Goal: Contribute content

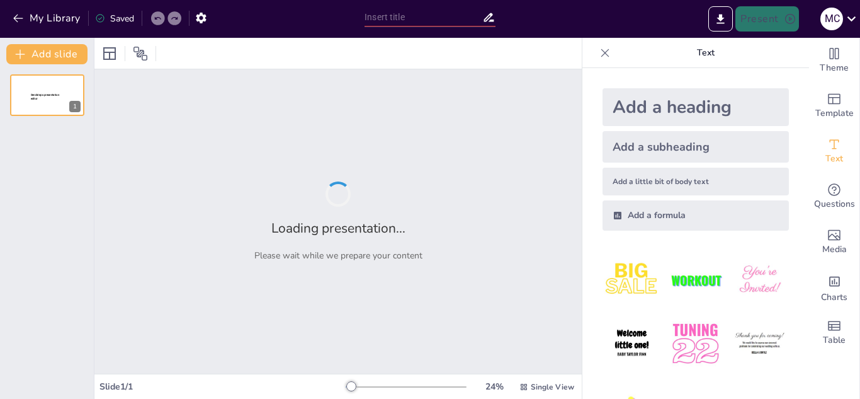
type input "New Sendsteps"
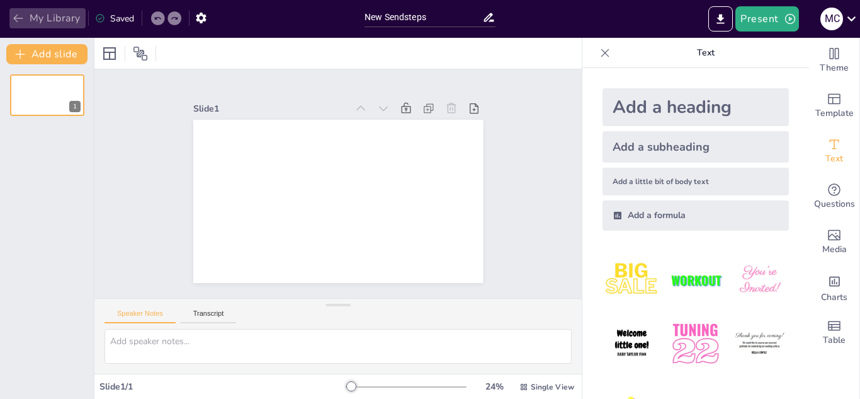
click at [14, 19] on icon "button" at bounding box center [18, 18] width 13 height 13
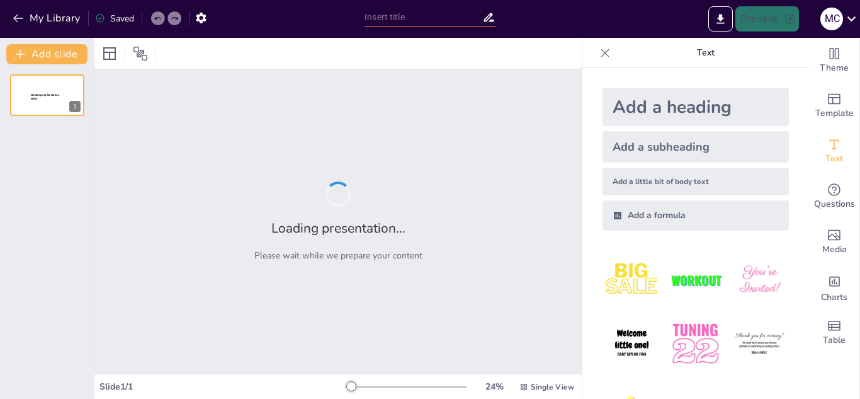
type input "New Sendsteps"
type input "Estilos de Liderazgo: Impacto en la Eficiencia Organizacional"
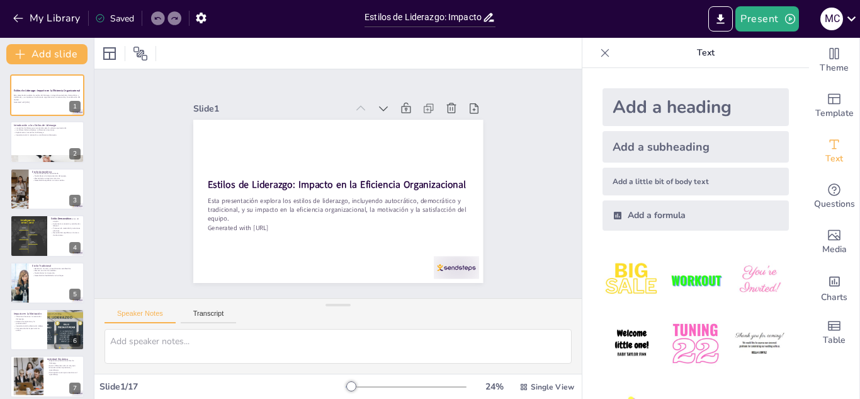
checkbox input "true"
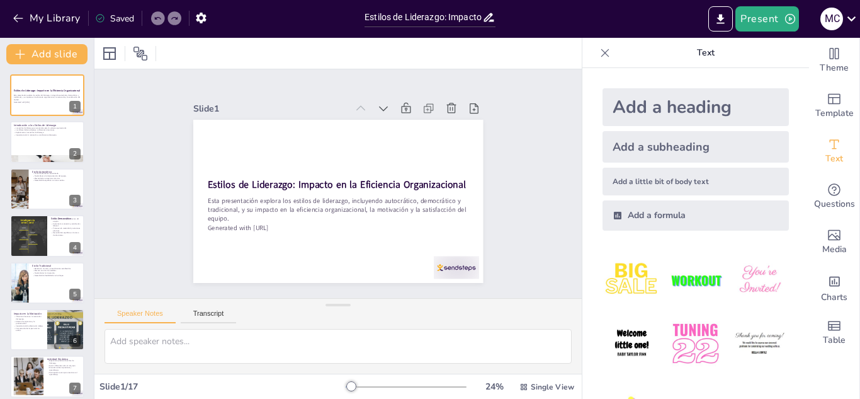
checkbox input "true"
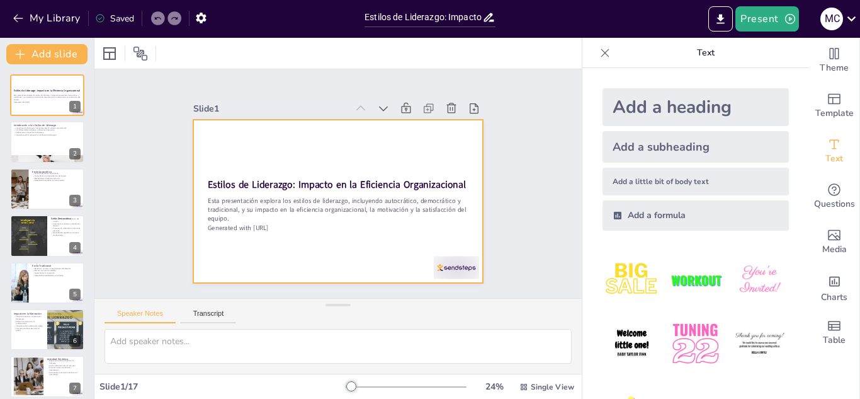
checkbox input "true"
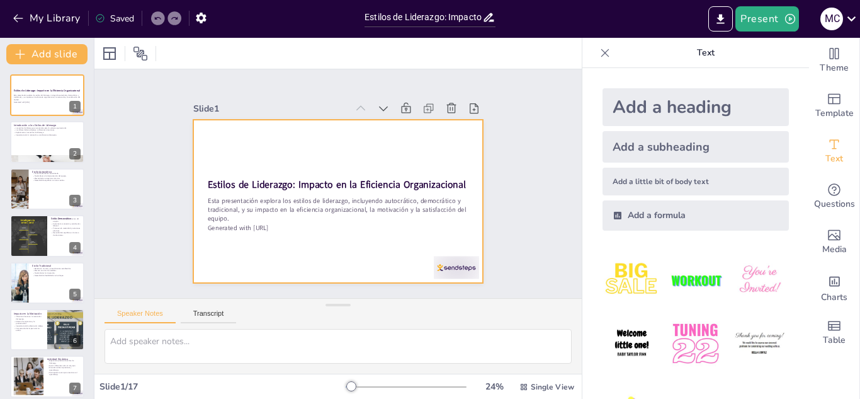
checkbox input "true"
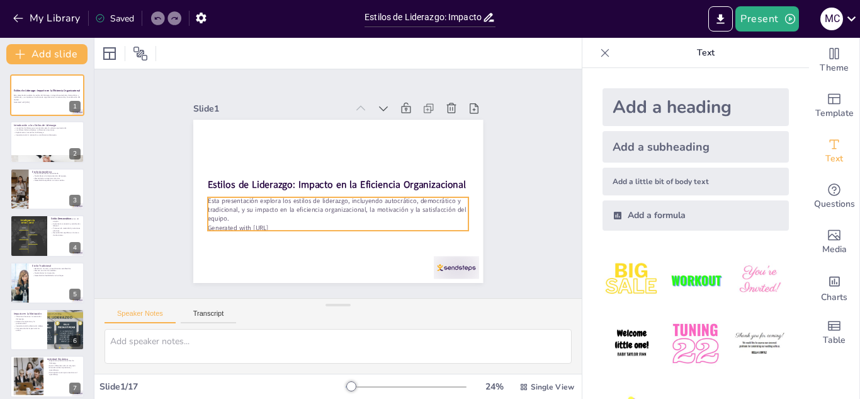
checkbox input "true"
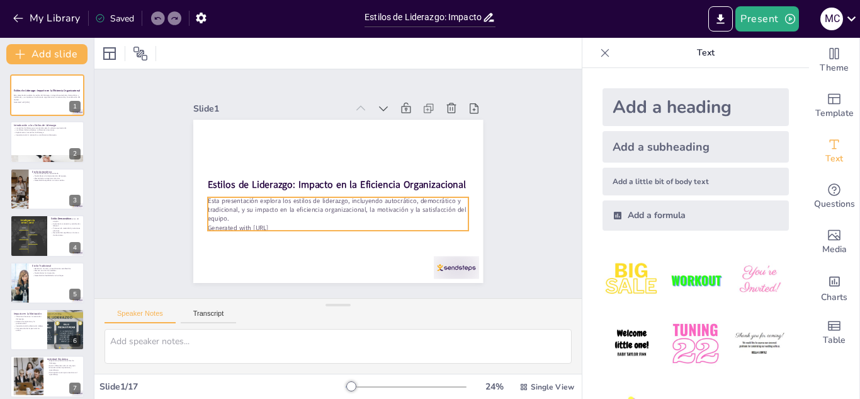
checkbox input "true"
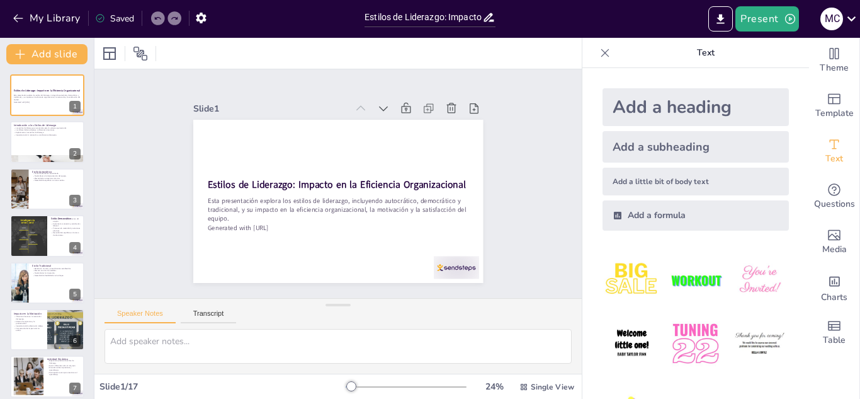
checkbox input "true"
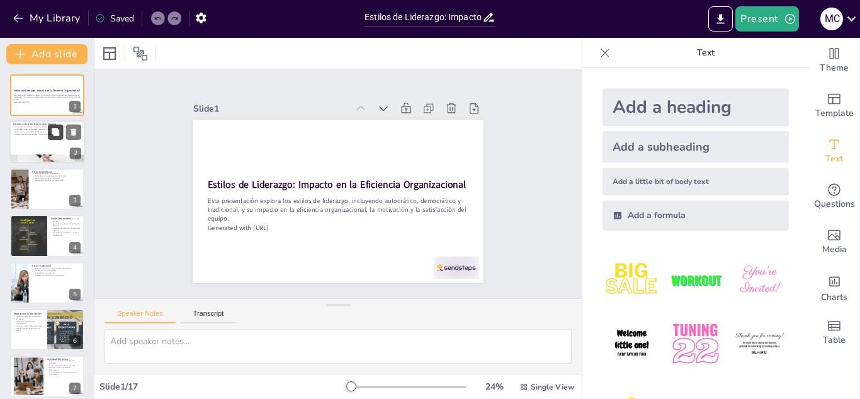
checkbox input "true"
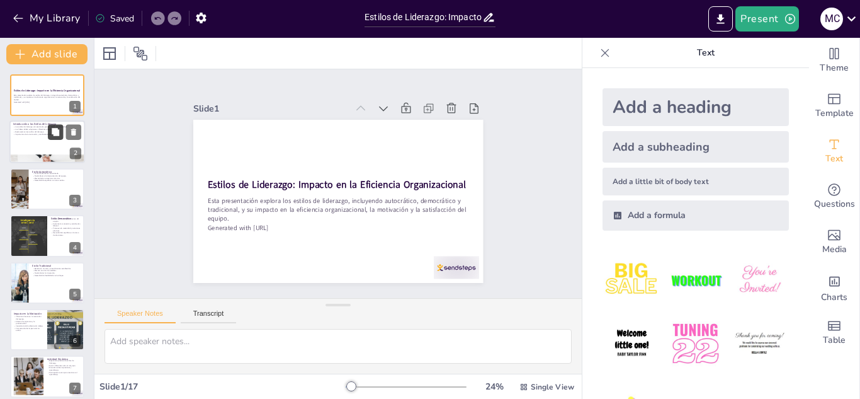
checkbox input "true"
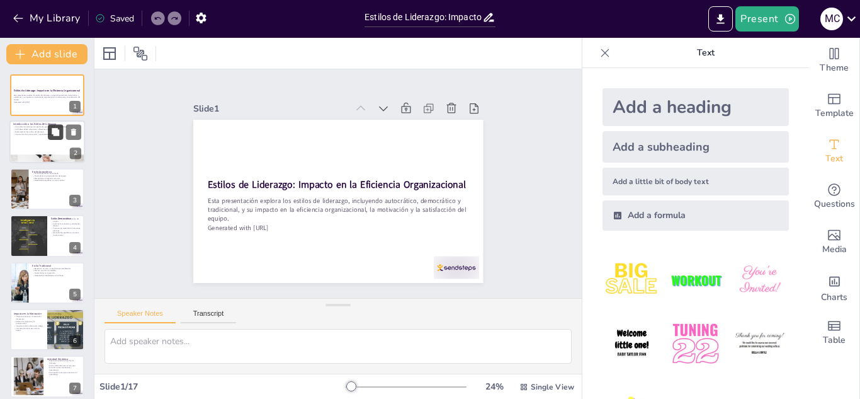
click at [48, 128] on button at bounding box center [55, 132] width 15 height 15
type textarea "La cultura organizacional se forma en gran medida por los estilos de liderazgo …"
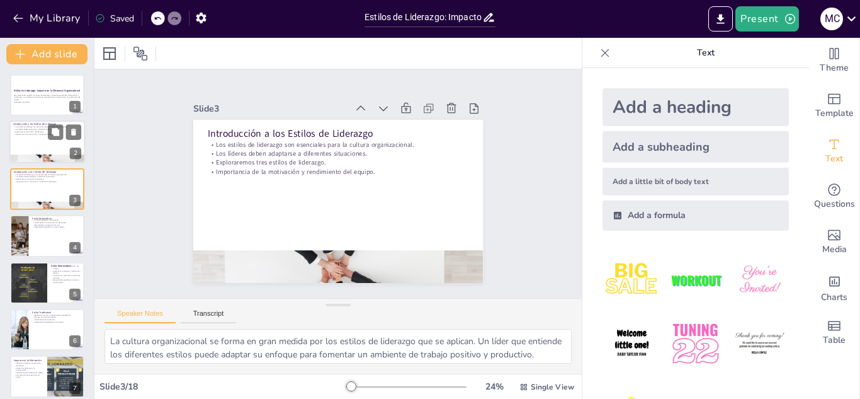
checkbox input "true"
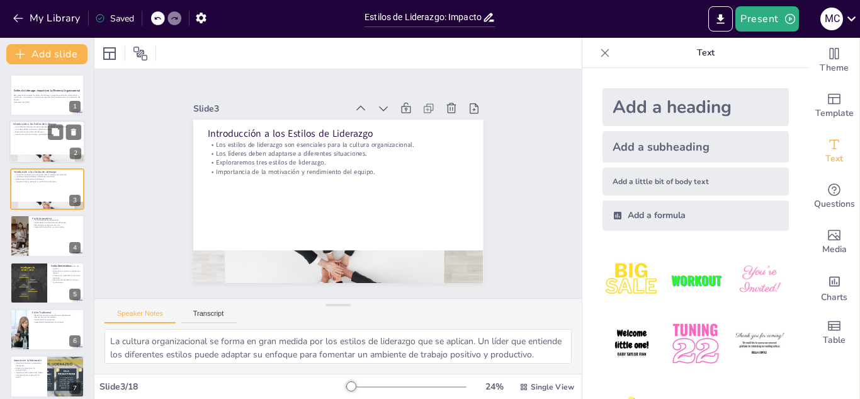
checkbox input "true"
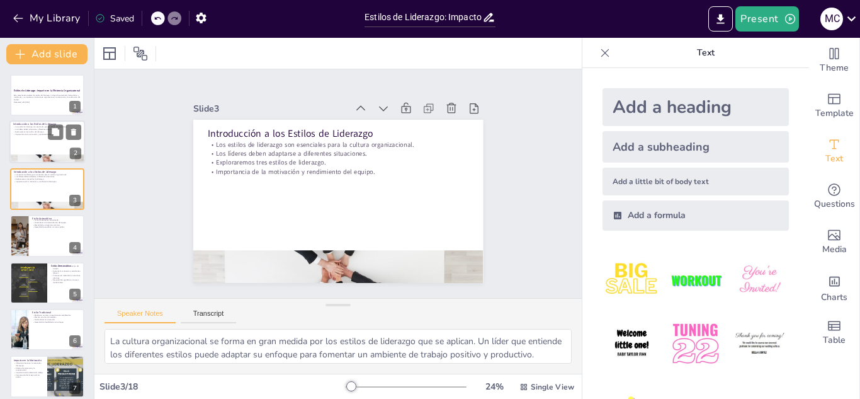
checkbox input "true"
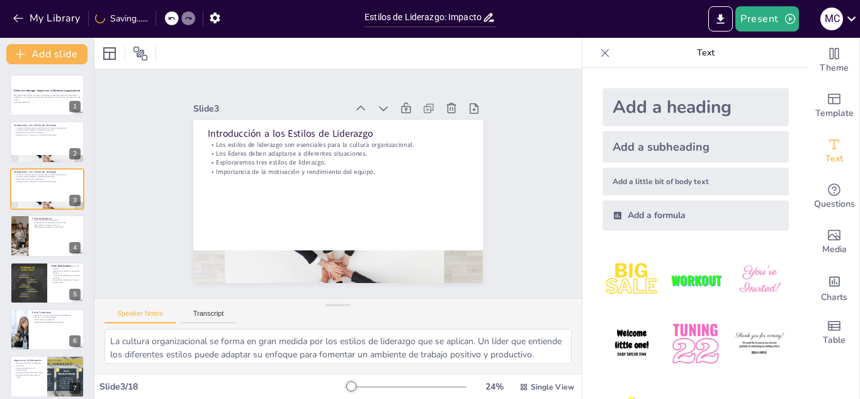
checkbox input "true"
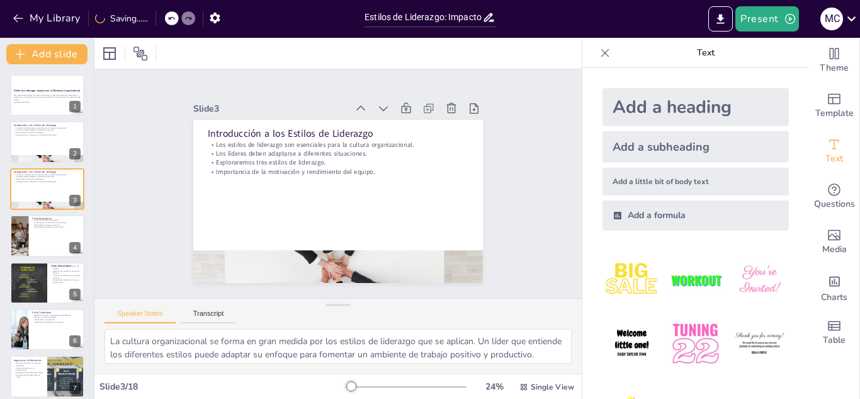
checkbox input "true"
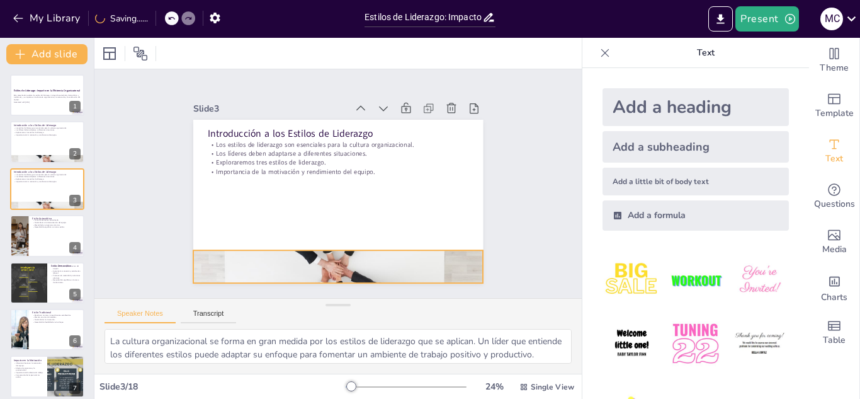
click at [260, 265] on div at bounding box center [338, 266] width 290 height 145
checkbox input "true"
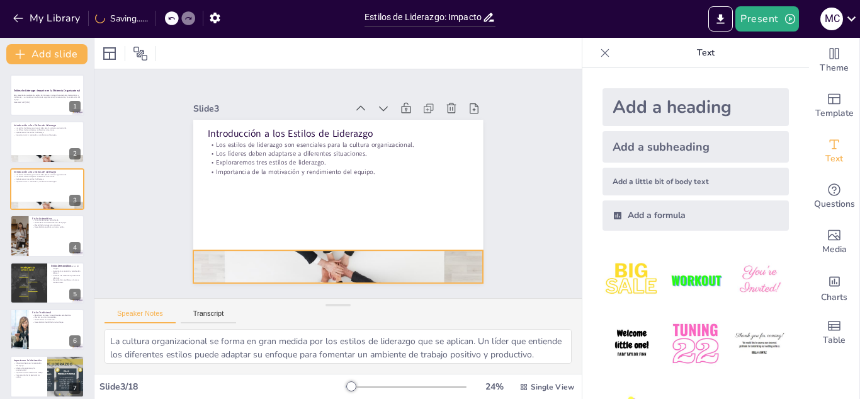
checkbox input "true"
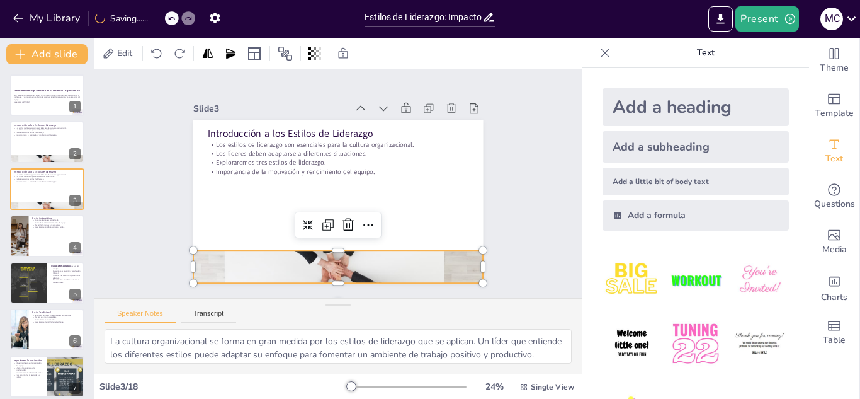
checkbox input "true"
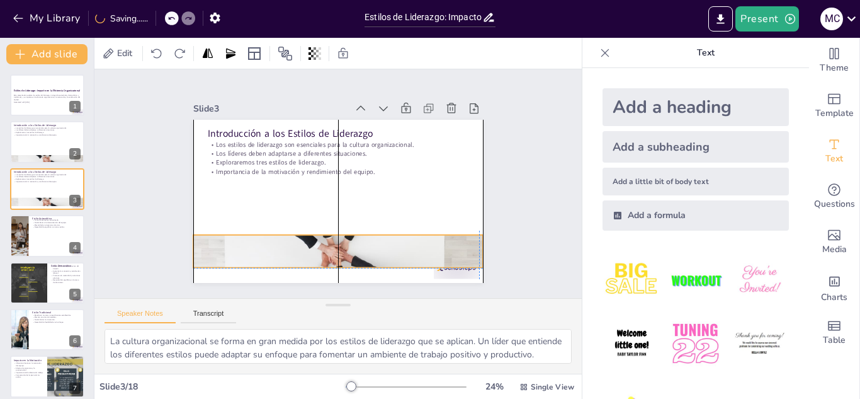
checkbox input "true"
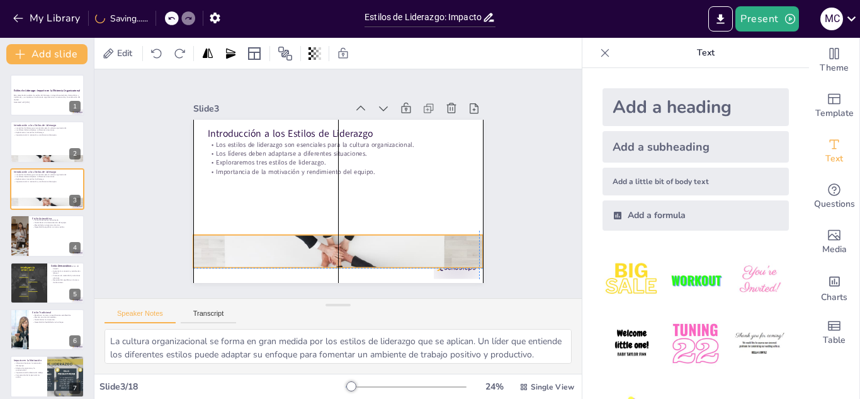
checkbox input "true"
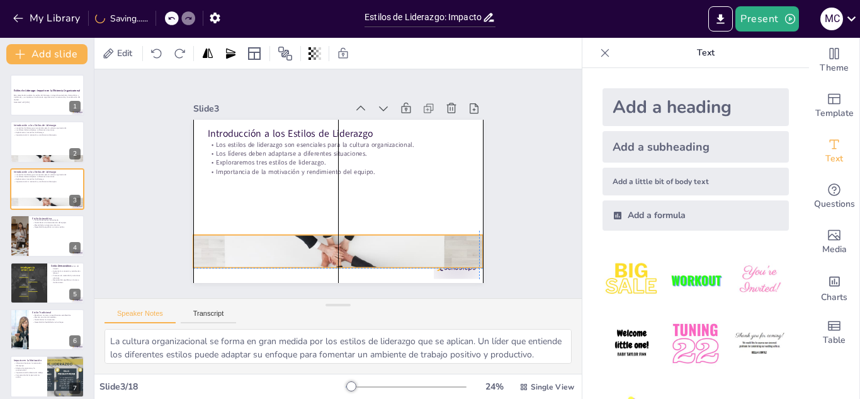
checkbox input "true"
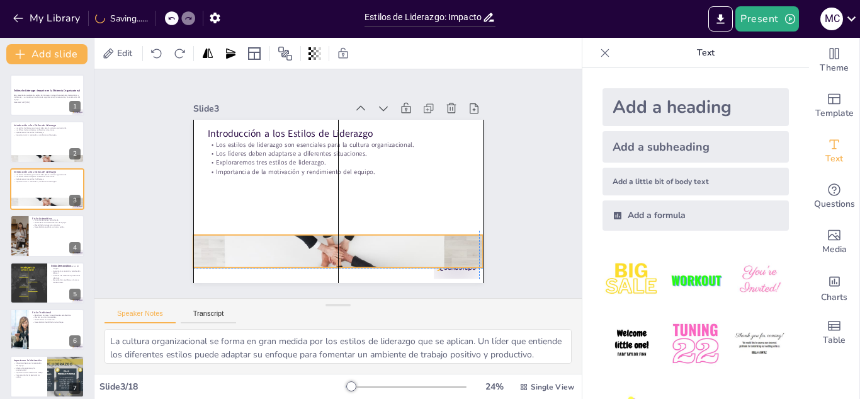
checkbox input "true"
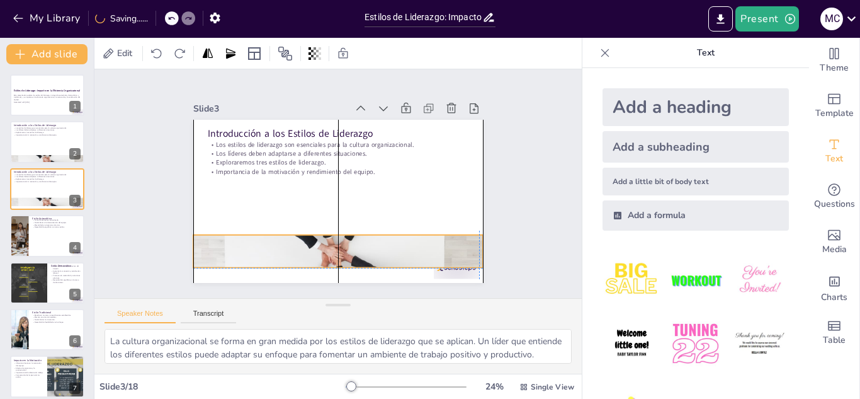
checkbox input "true"
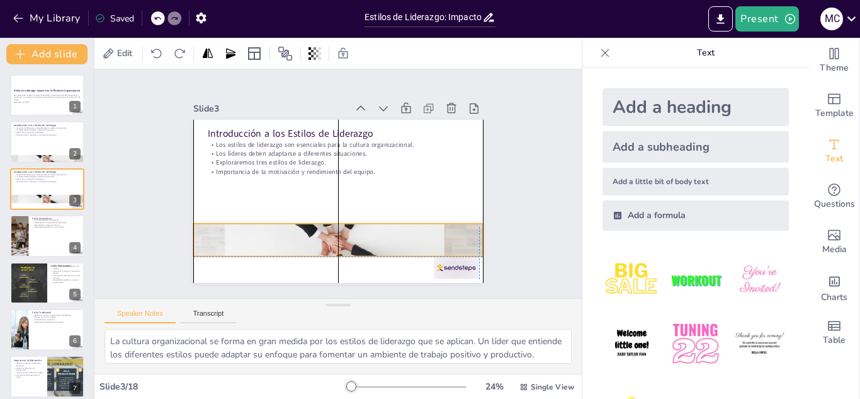
checkbox input "true"
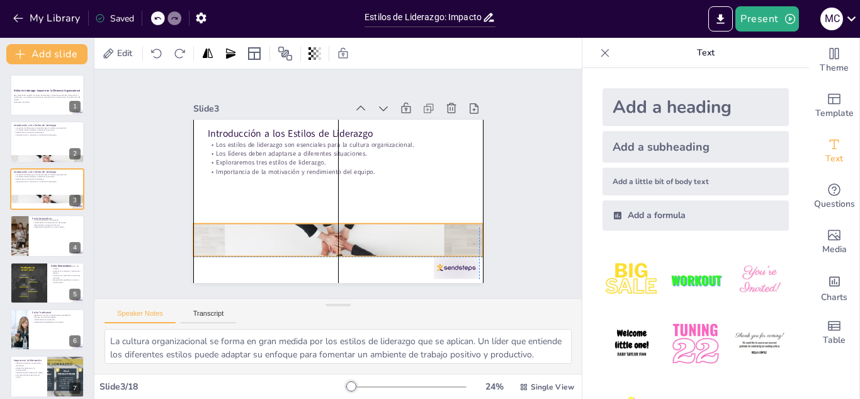
checkbox input "true"
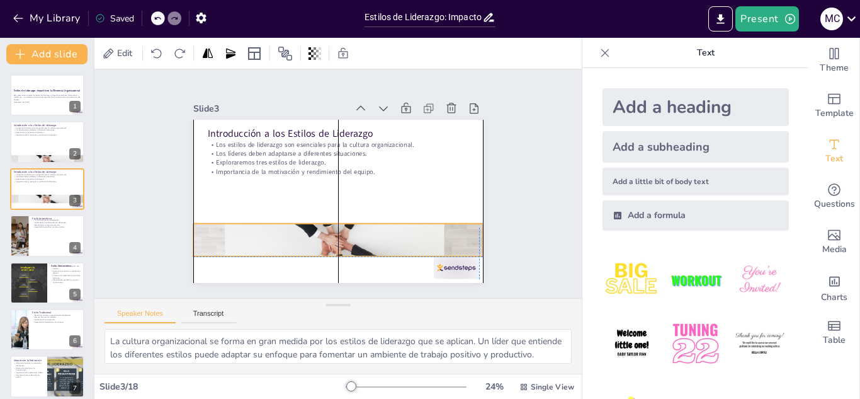
checkbox input "true"
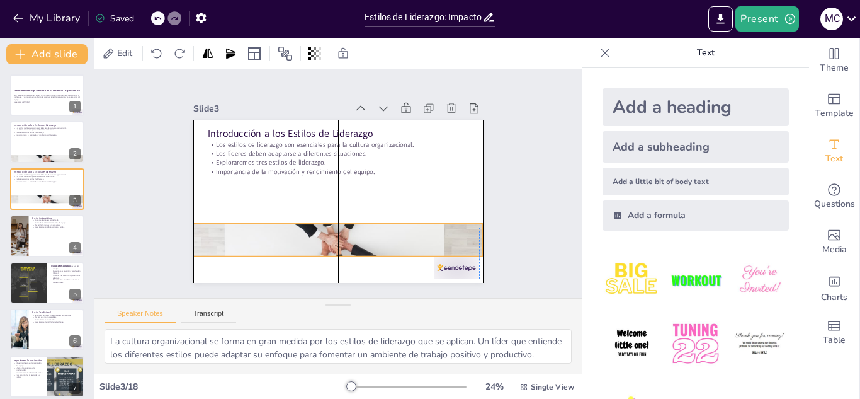
checkbox input "true"
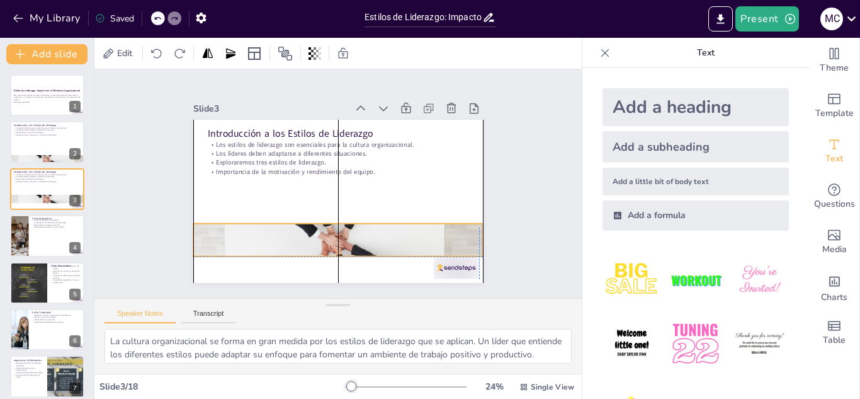
checkbox input "true"
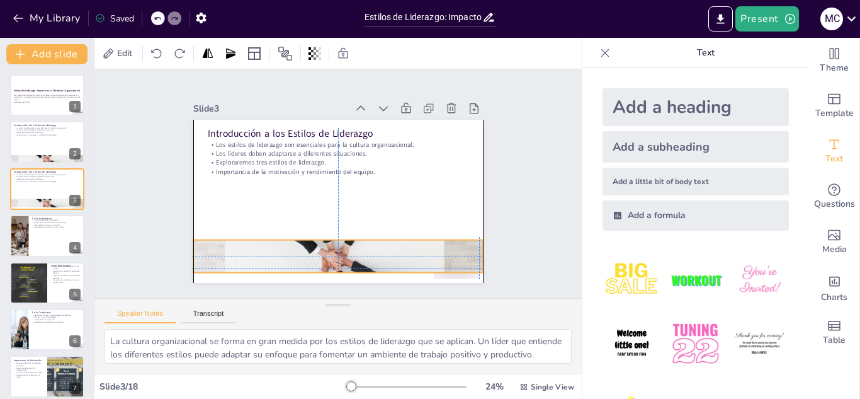
checkbox input "true"
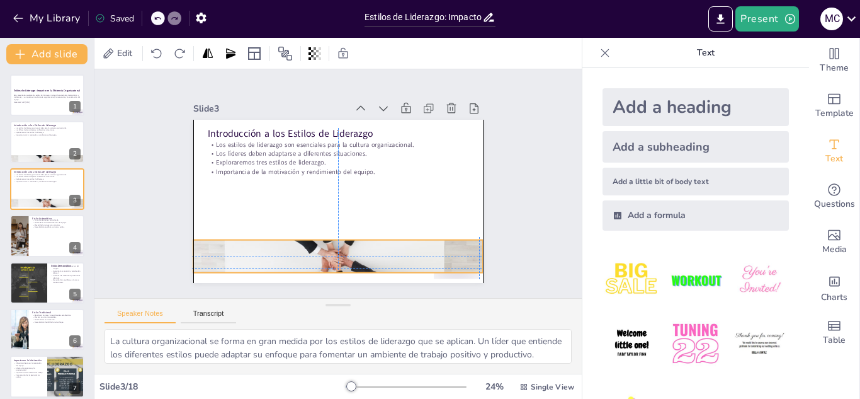
checkbox input "true"
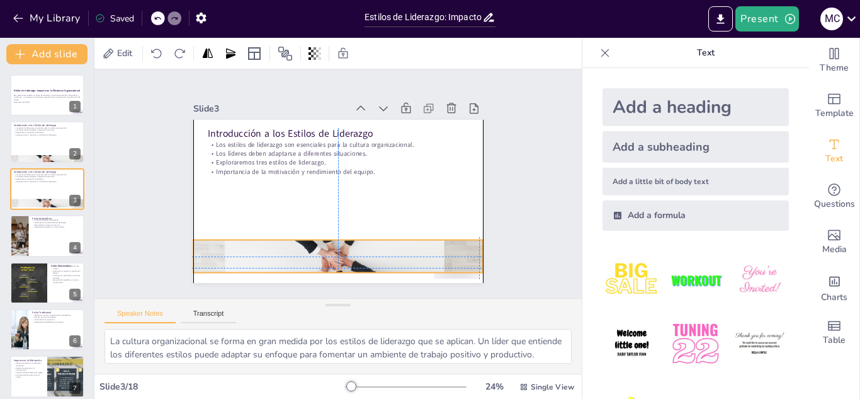
checkbox input "true"
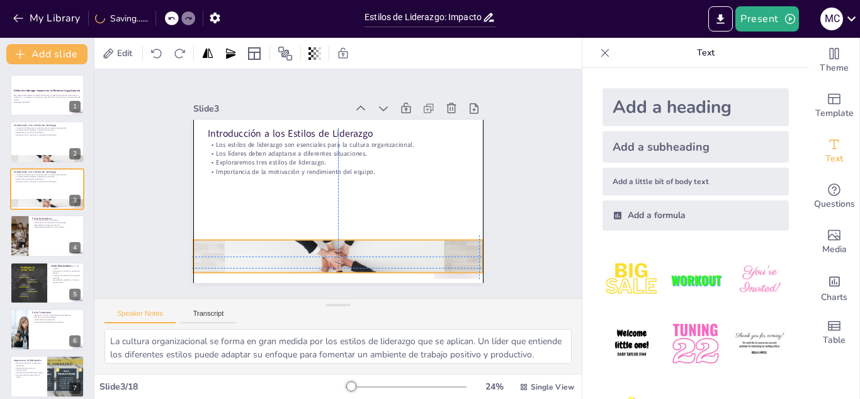
checkbox input "true"
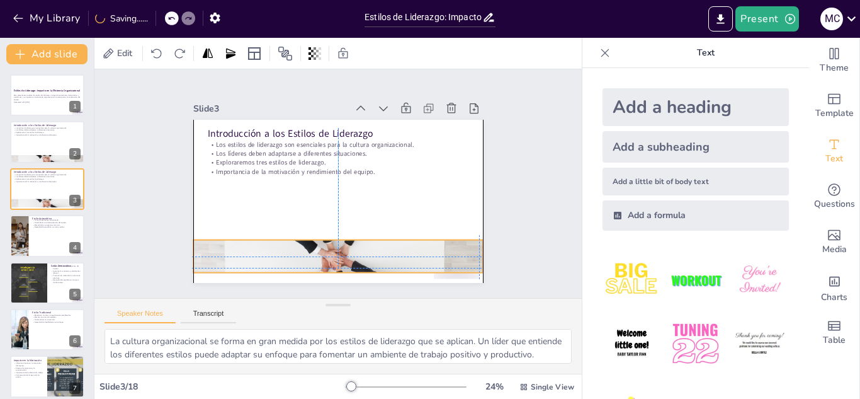
checkbox input "true"
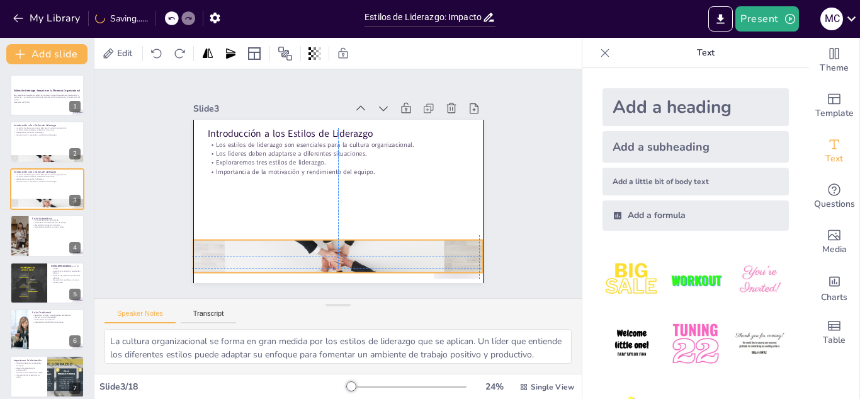
checkbox input "true"
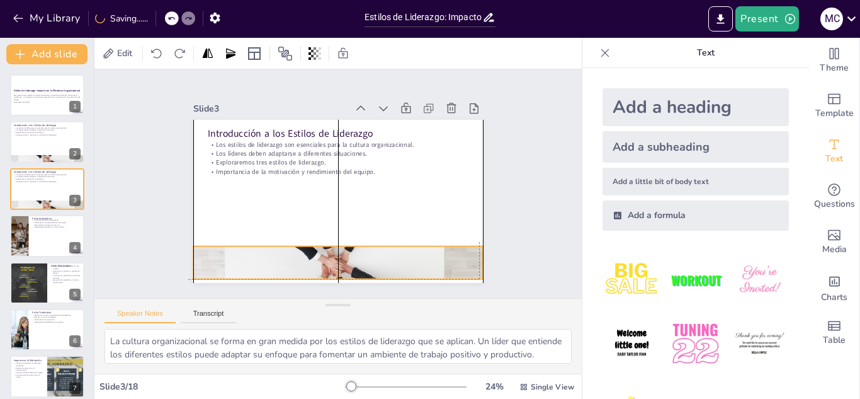
checkbox input "true"
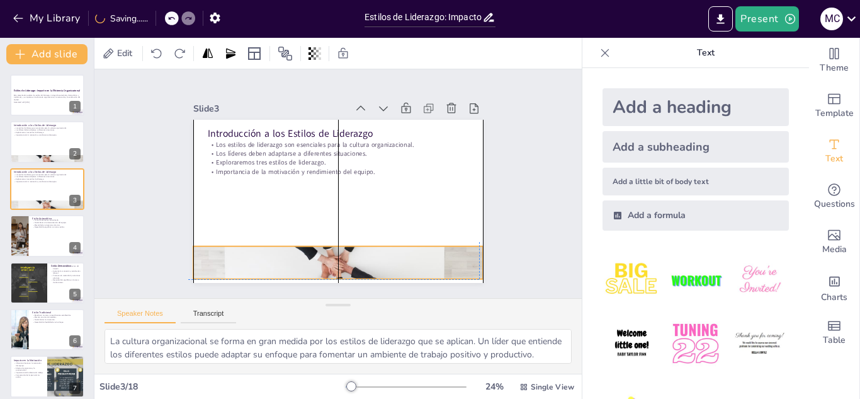
checkbox input "true"
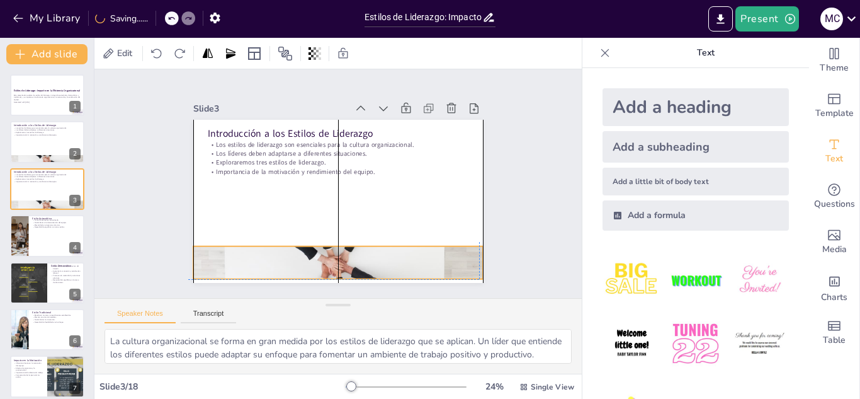
checkbox input "true"
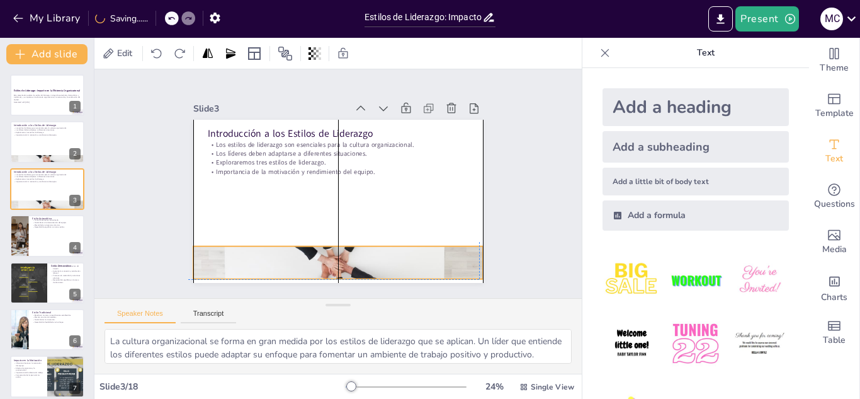
checkbox input "true"
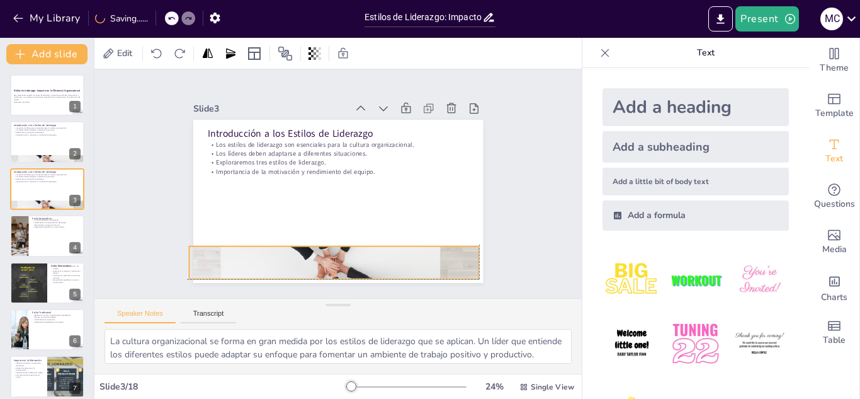
checkbox input "true"
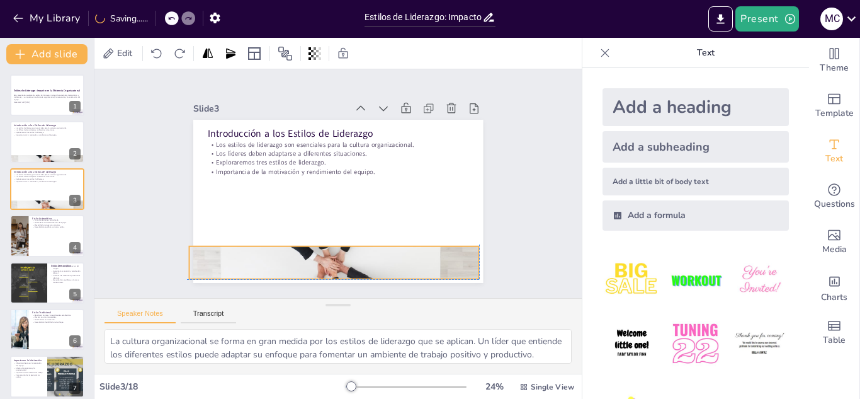
checkbox input "true"
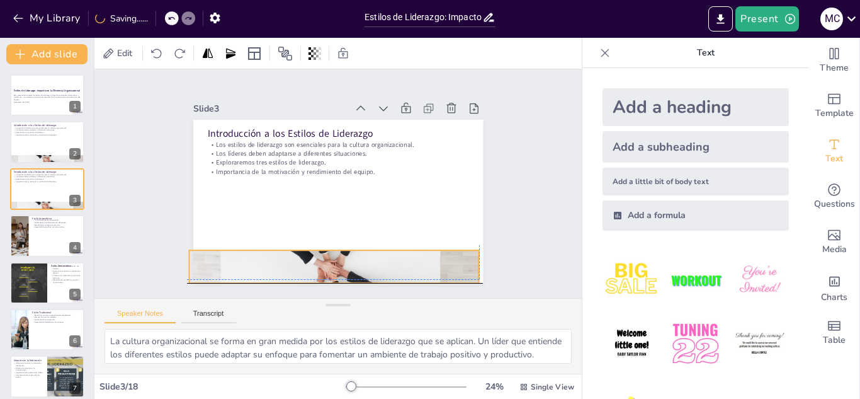
drag, startPoint x: 260, startPoint y: 265, endPoint x: 254, endPoint y: 259, distance: 8.5
click at [254, 259] on div at bounding box center [334, 266] width 290 height 145
checkbox input "true"
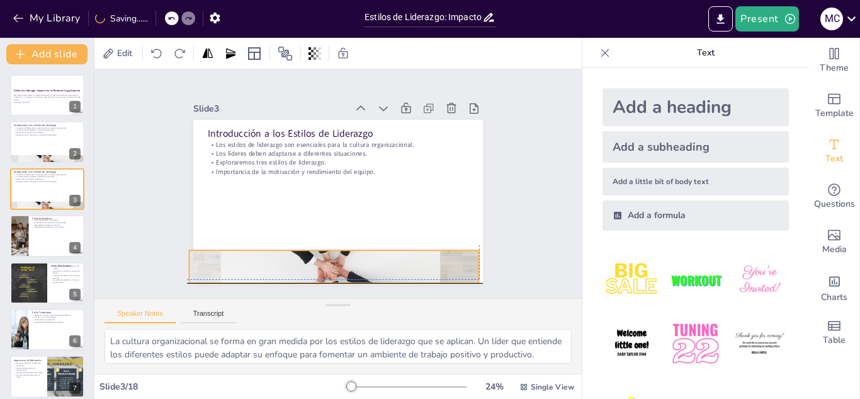
checkbox input "true"
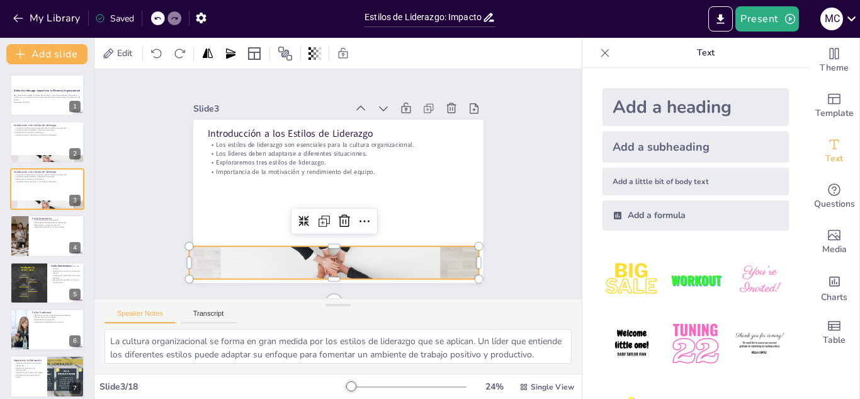
checkbox input "true"
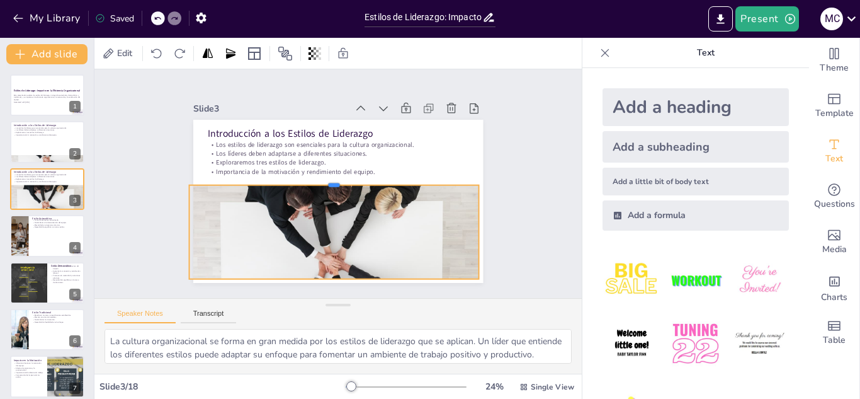
drag, startPoint x: 327, startPoint y: 239, endPoint x: 290, endPoint y: 178, distance: 72.4
click at [290, 178] on div at bounding box center [334, 180] width 290 height 10
click at [494, 209] on div "Slide 1 Estilos de Liderazgo: Impacto en la Eficiencia Organizacional Esta pres…" at bounding box center [338, 183] width 360 height 198
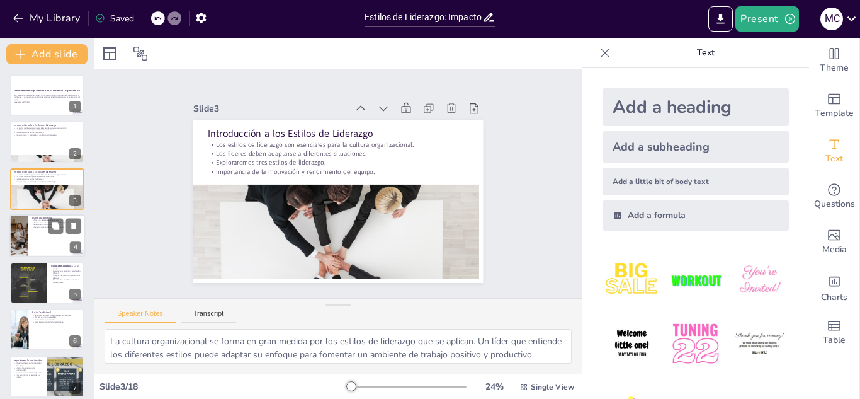
click at [71, 241] on div at bounding box center [47, 235] width 76 height 43
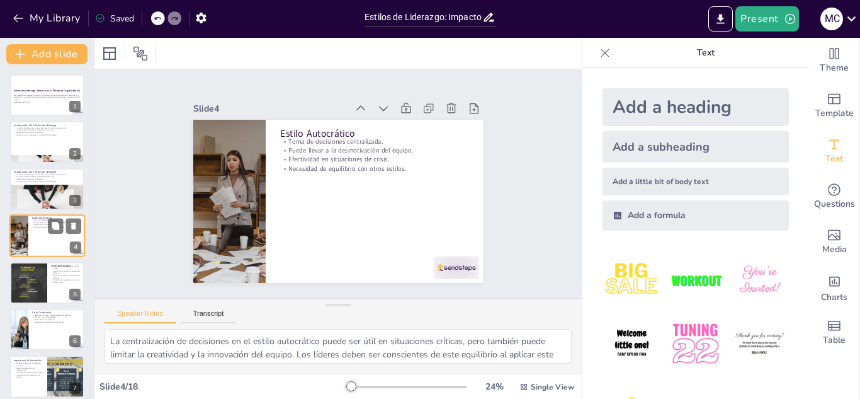
scroll to position [4, 0]
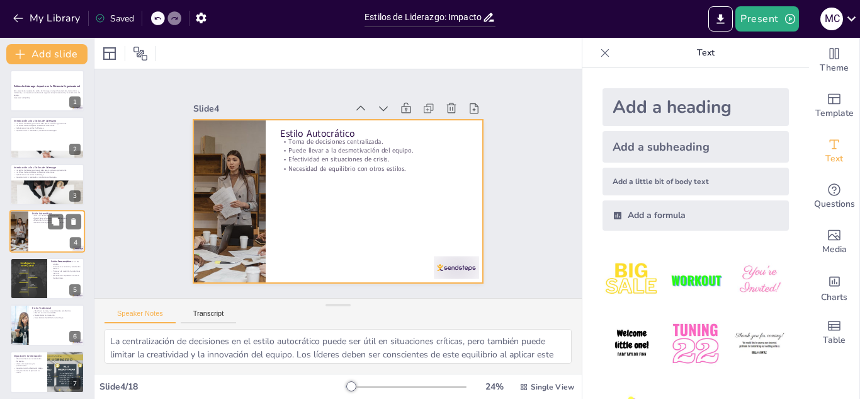
click at [31, 242] on div at bounding box center [47, 231] width 76 height 43
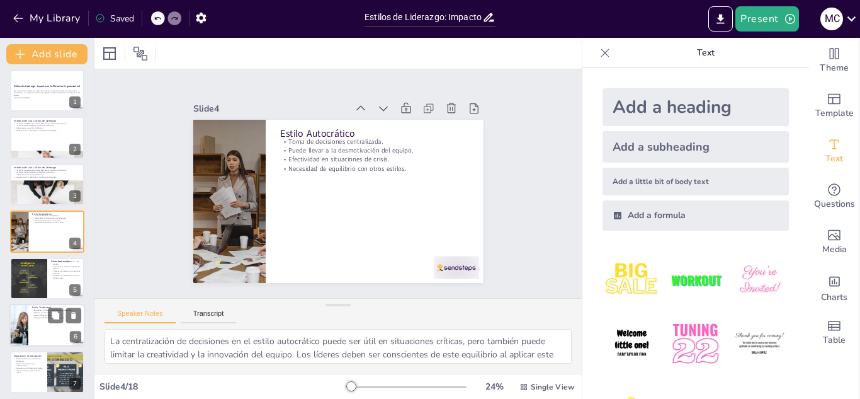
click at [37, 309] on p "Basado en normas y procedimientos establecidos." at bounding box center [56, 310] width 49 height 3
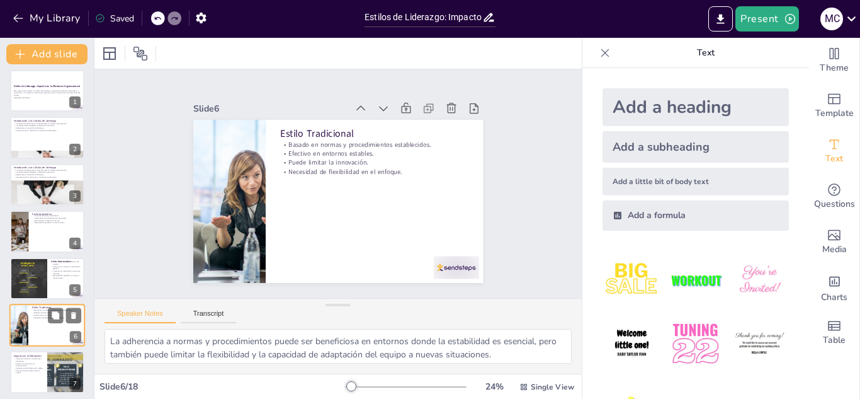
scroll to position [98, 0]
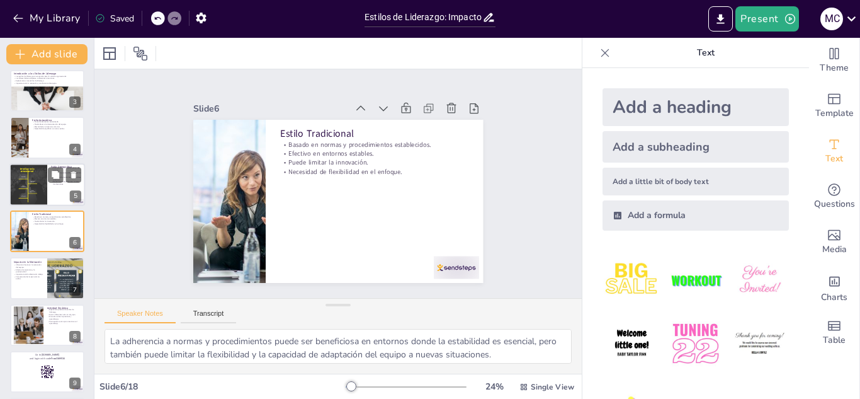
click at [43, 171] on div at bounding box center [28, 184] width 60 height 43
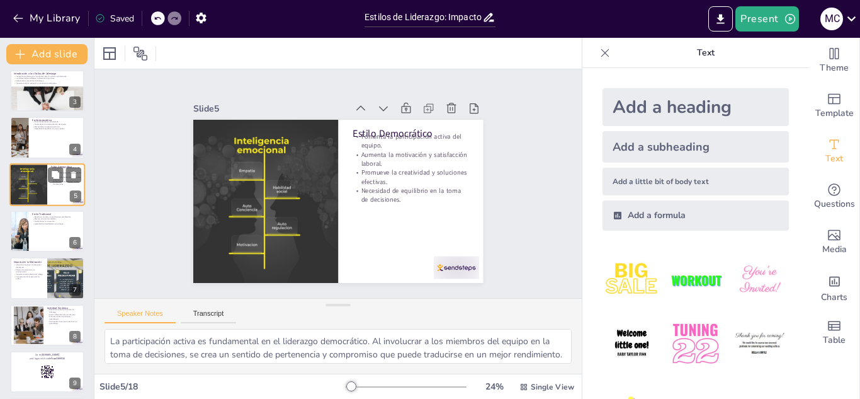
scroll to position [51, 0]
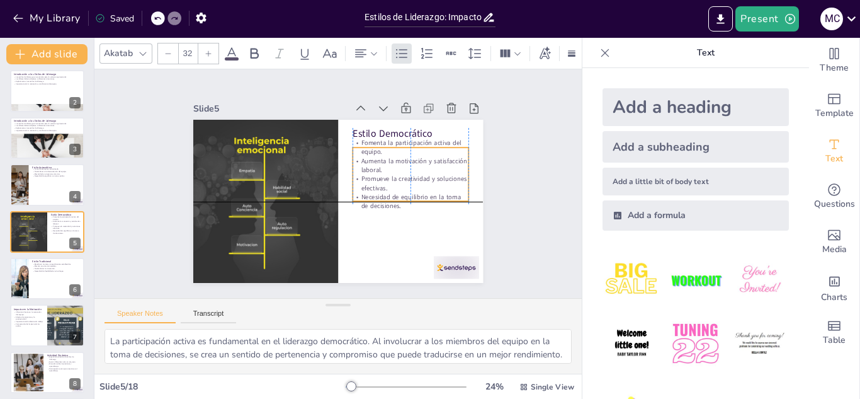
drag, startPoint x: 395, startPoint y: 176, endPoint x: 390, endPoint y: 184, distance: 10.2
click at [390, 184] on p "Promueve la creatividad y soluciones efectivas." at bounding box center [411, 183] width 116 height 18
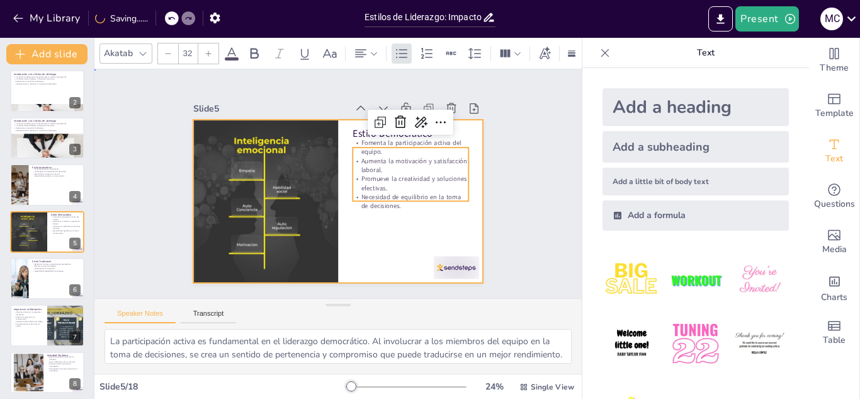
click at [388, 213] on div at bounding box center [336, 201] width 305 height 193
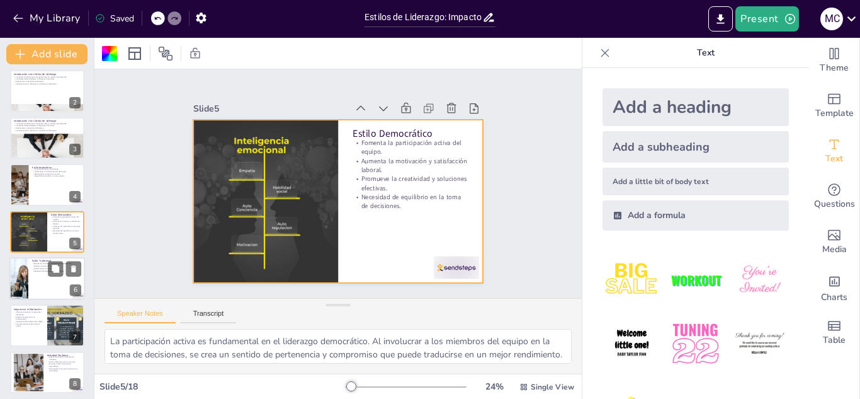
click at [28, 259] on div at bounding box center [47, 278] width 76 height 43
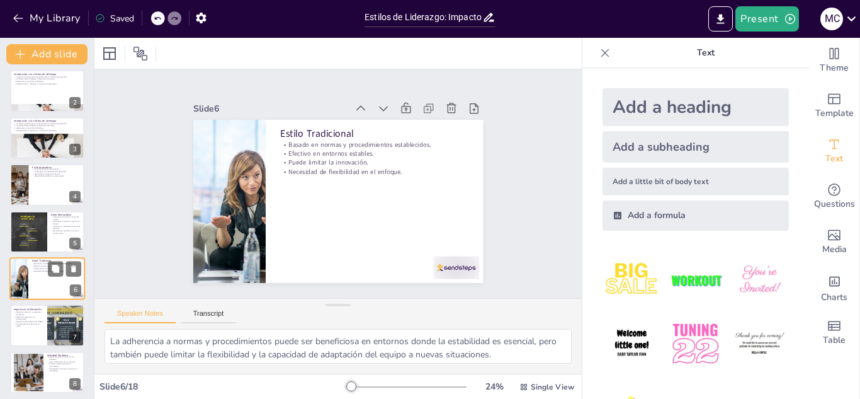
scroll to position [98, 0]
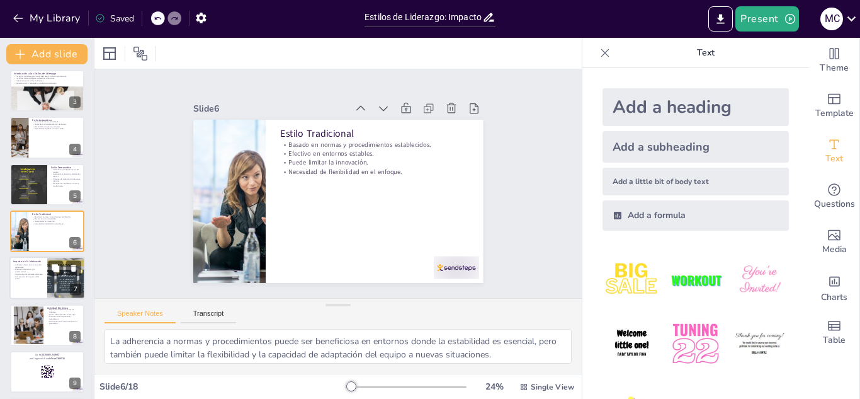
click at [46, 263] on div at bounding box center [47, 278] width 76 height 43
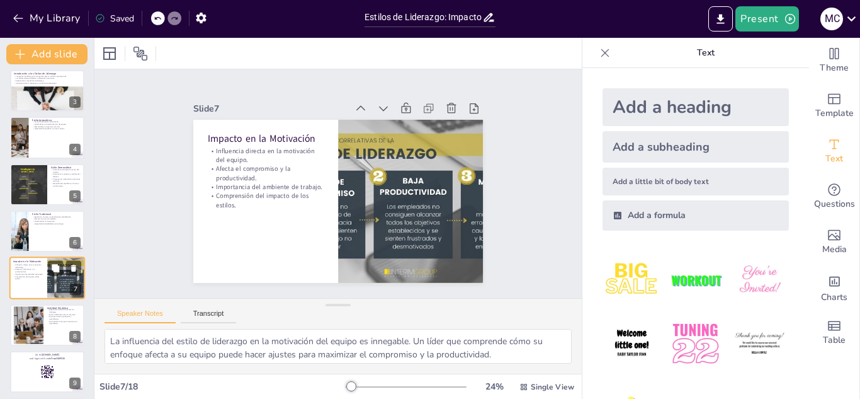
scroll to position [145, 0]
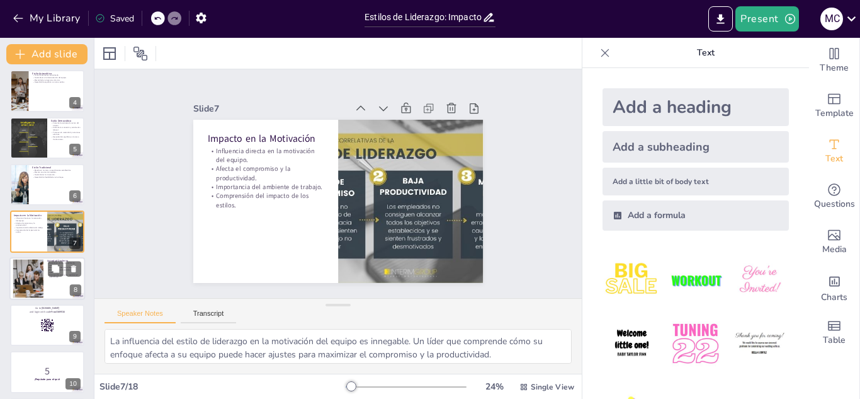
click at [45, 266] on div at bounding box center [47, 278] width 76 height 43
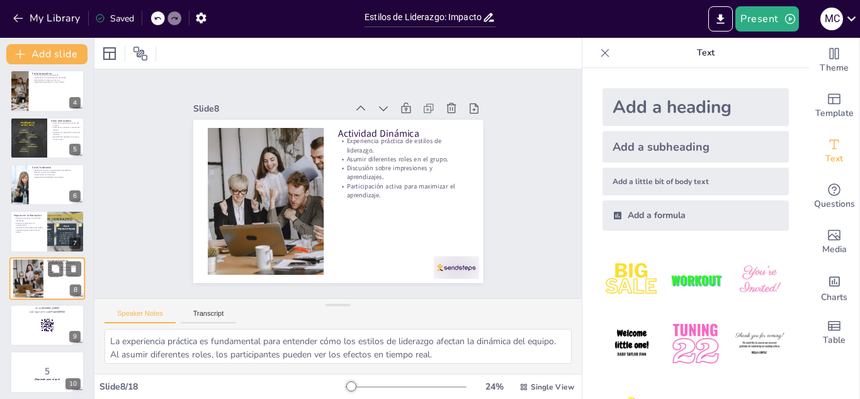
scroll to position [191, 0]
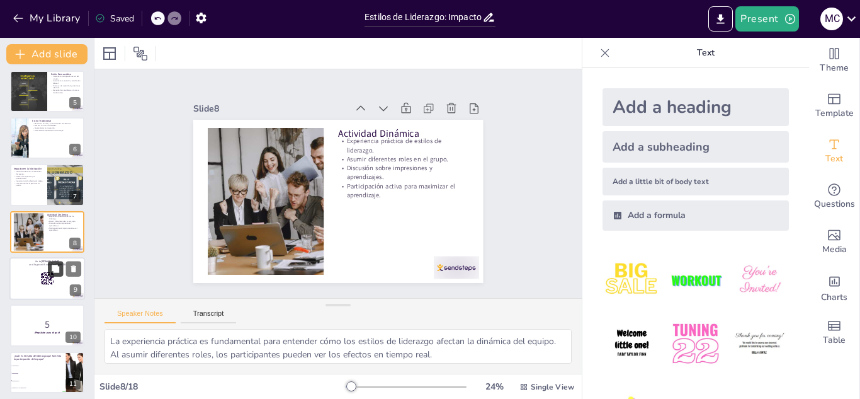
click at [49, 263] on button at bounding box center [55, 268] width 15 height 15
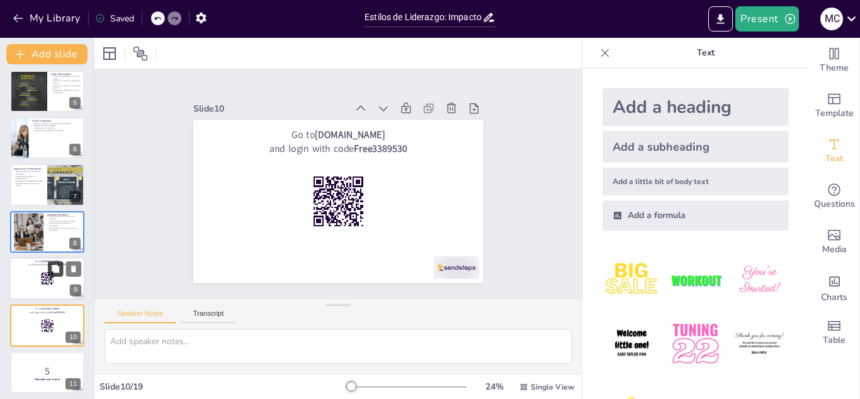
scroll to position [285, 0]
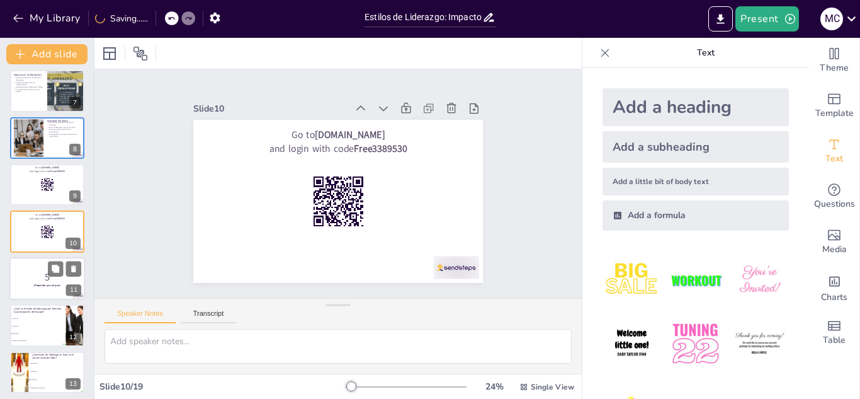
click at [35, 280] on p "5" at bounding box center [47, 276] width 68 height 14
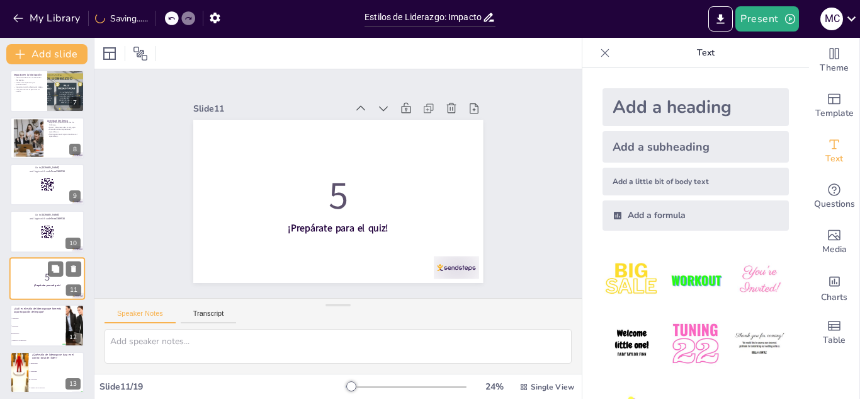
scroll to position [332, 0]
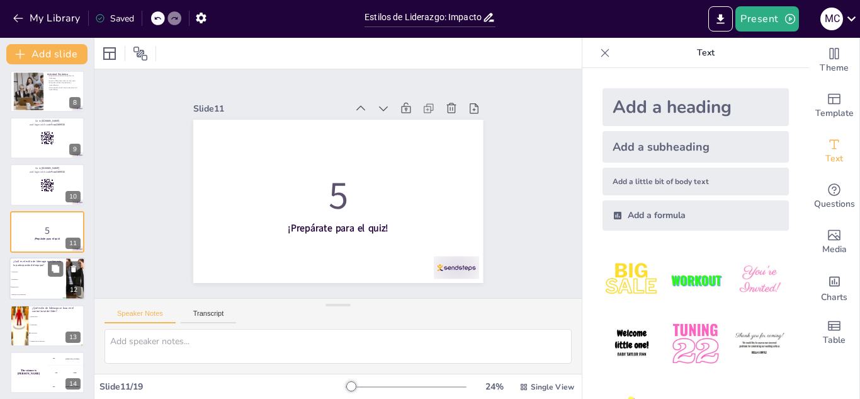
click at [28, 283] on li "Democrático" at bounding box center [37, 287] width 57 height 8
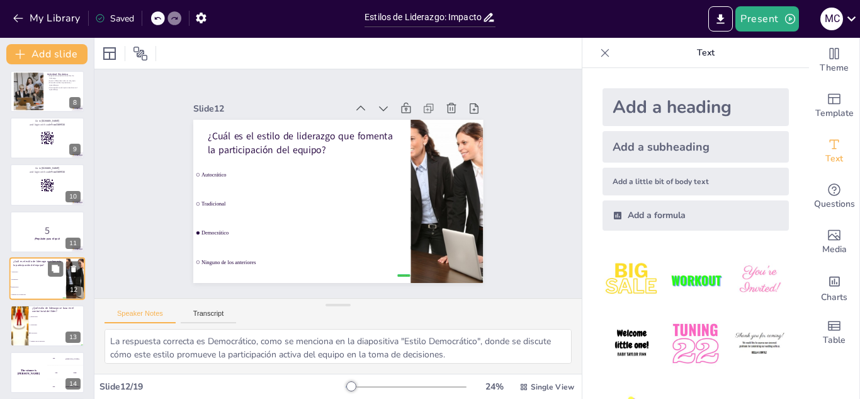
scroll to position [379, 0]
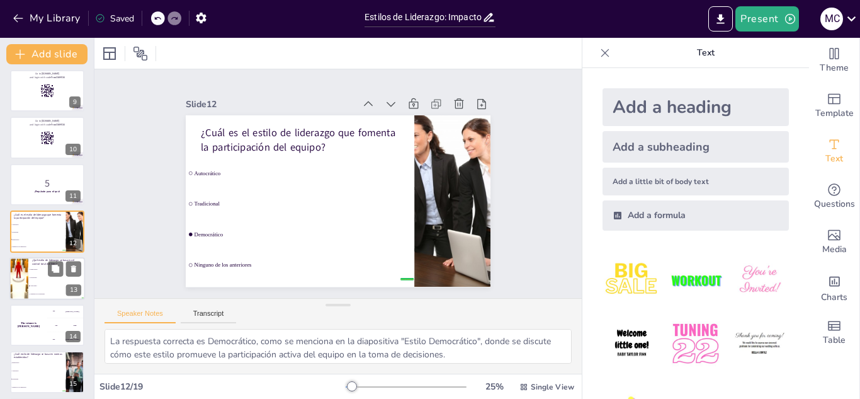
click at [19, 268] on div at bounding box center [19, 278] width 76 height 43
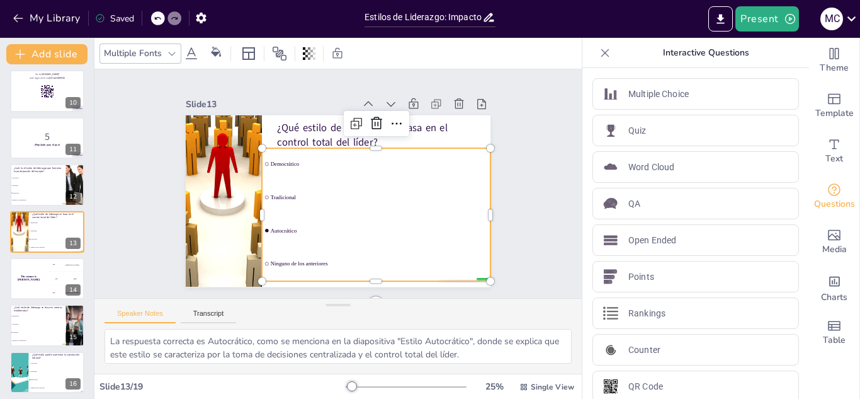
click at [262, 229] on li "Autocrático" at bounding box center [376, 231] width 229 height 32
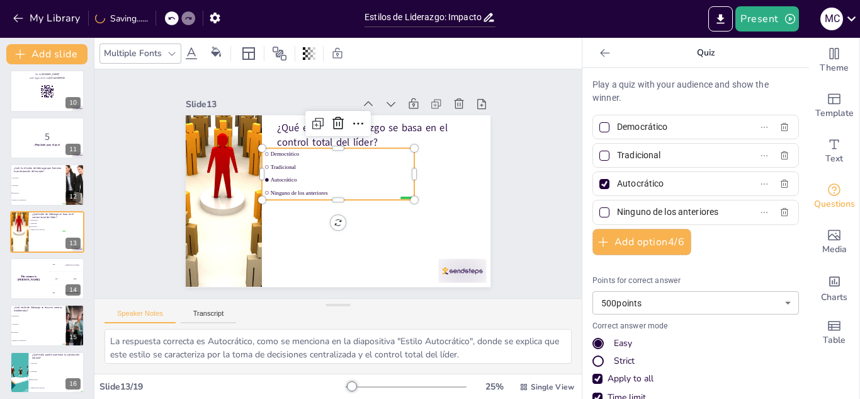
click at [174, 21] on icon at bounding box center [171, 18] width 8 height 8
click at [174, 21] on icon at bounding box center [175, 18] width 8 height 8
click at [154, 19] on icon at bounding box center [158, 18] width 8 height 8
click at [53, 192] on span "Democrático" at bounding box center [38, 193] width 54 height 2
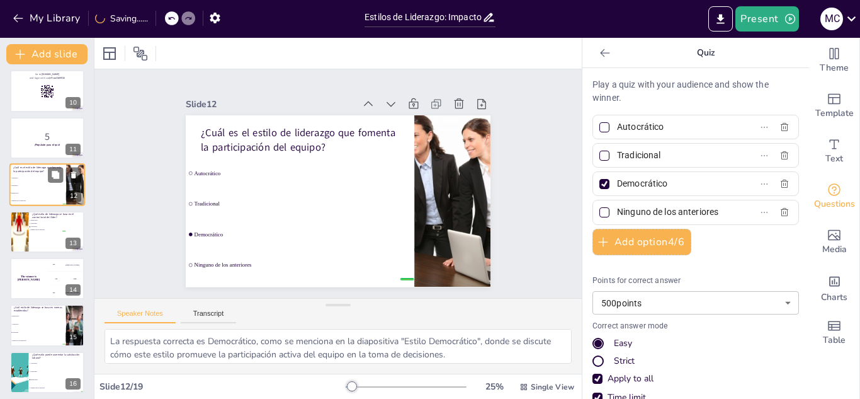
scroll to position [379, 0]
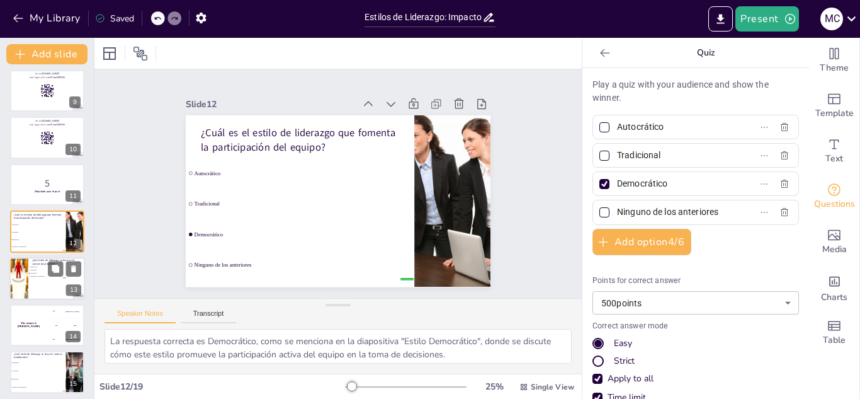
click at [43, 269] on span "Tradicional" at bounding box center [47, 270] width 35 height 2
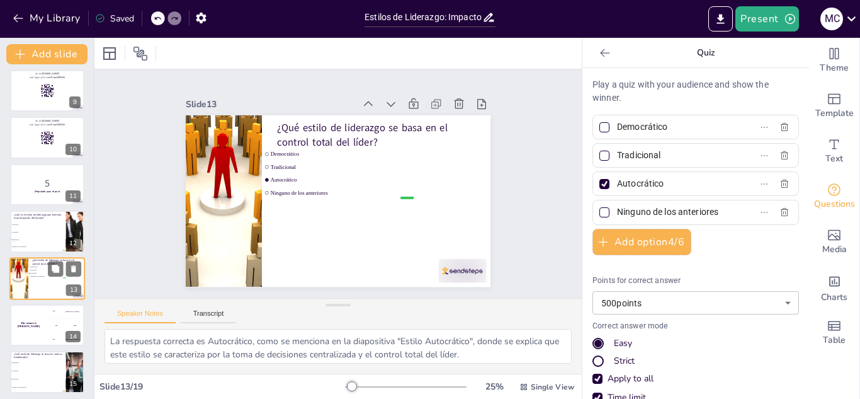
scroll to position [426, 0]
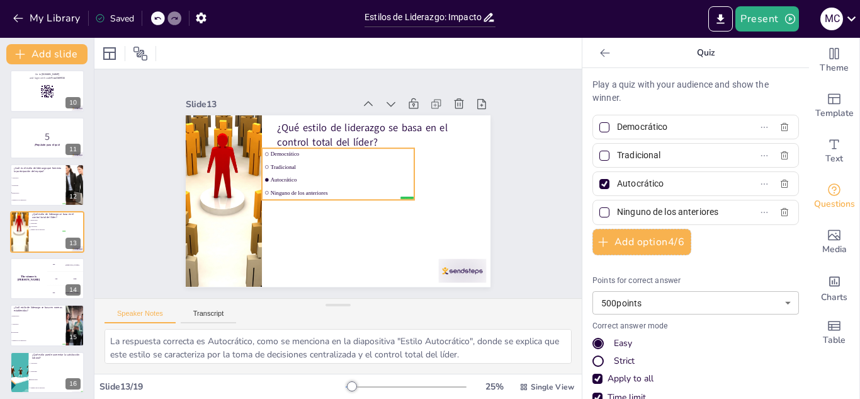
click at [285, 153] on li "Democrático" at bounding box center [338, 154] width 152 height 11
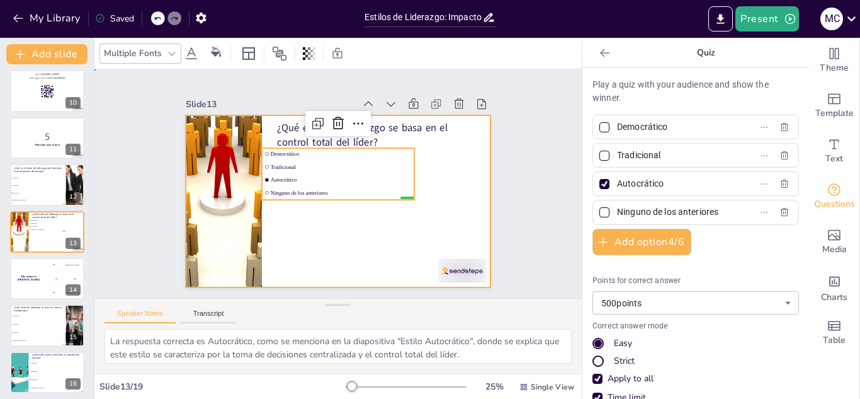
click at [453, 216] on div at bounding box center [338, 200] width 305 height 171
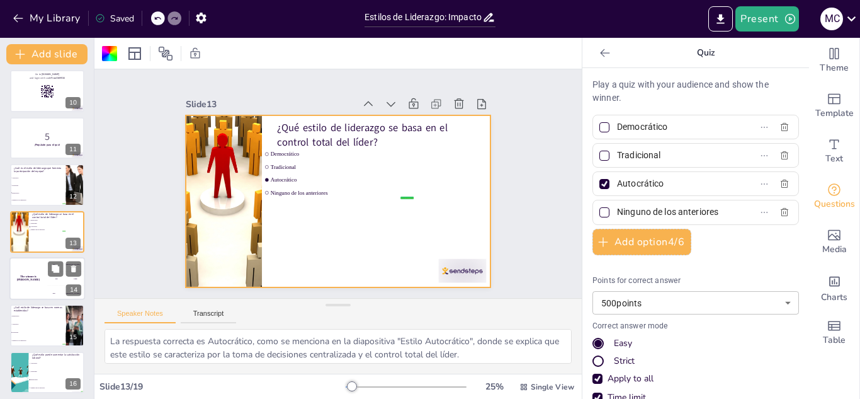
click at [51, 286] on div "300 Niels" at bounding box center [66, 293] width 38 height 14
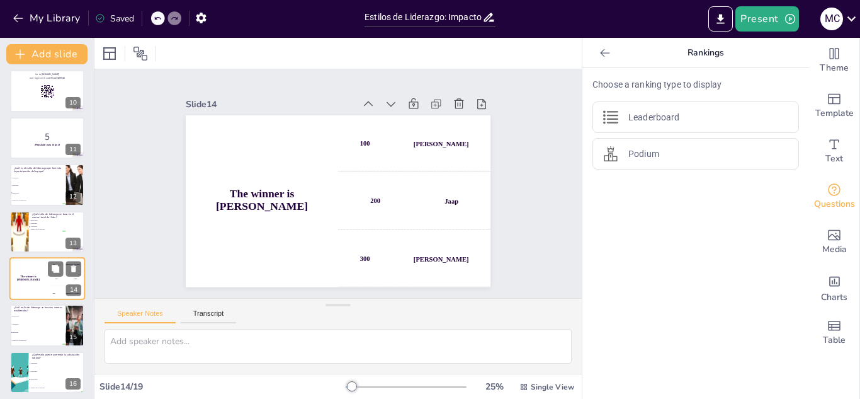
scroll to position [473, 0]
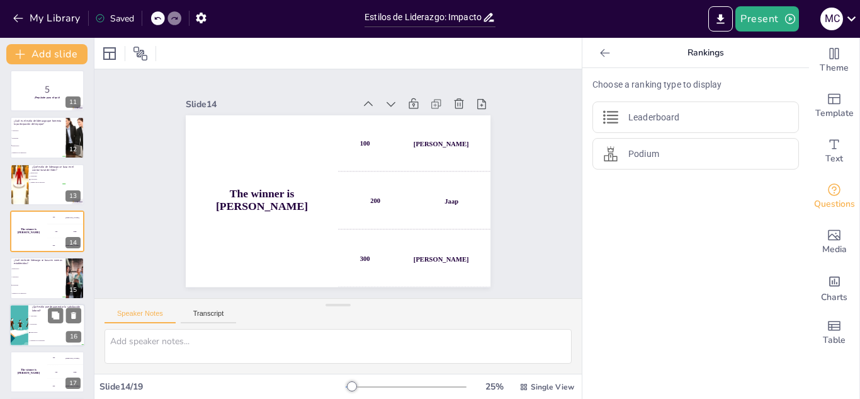
click at [25, 328] on div at bounding box center [19, 324] width 64 height 43
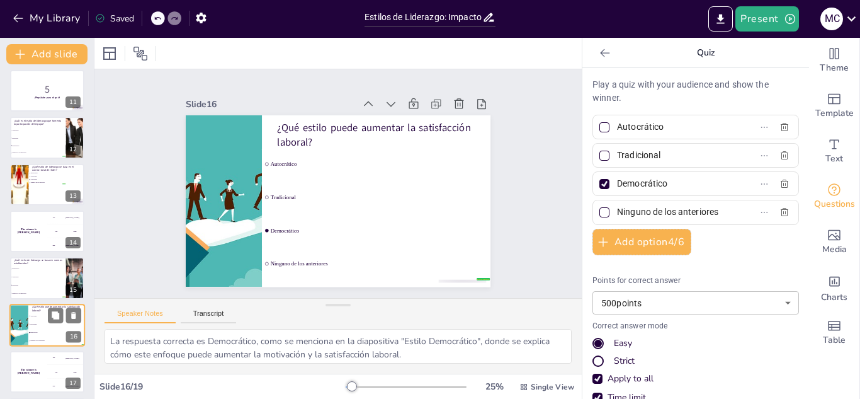
scroll to position [566, 0]
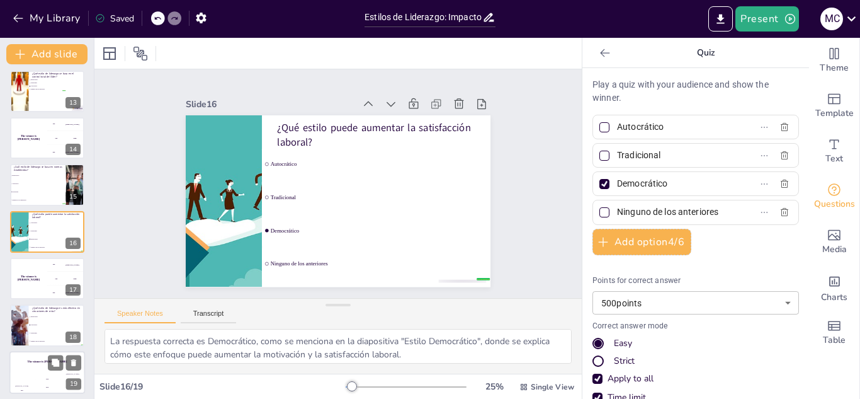
click at [21, 354] on div "The winner is Niels 🏆" at bounding box center [47, 361] width 76 height 21
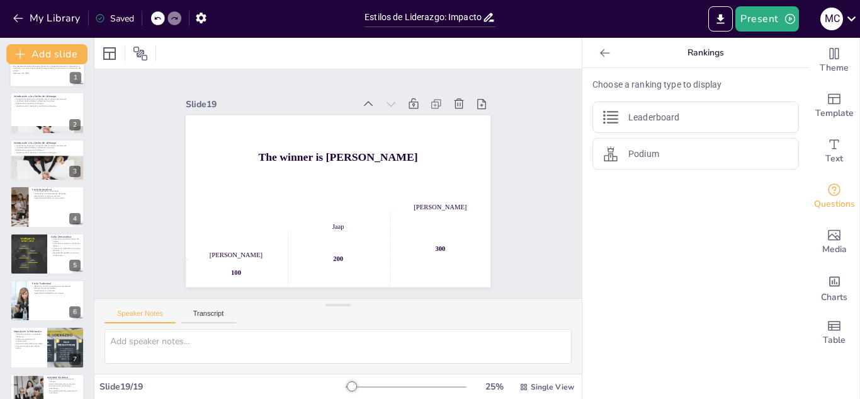
scroll to position [0, 0]
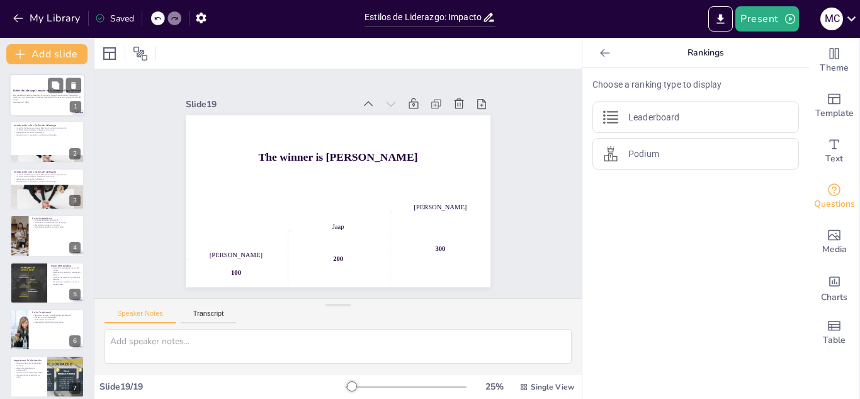
click at [42, 98] on p "Esta presentación explora los estilos de liderazgo, incluyendo autocrático, dem…" at bounding box center [47, 97] width 68 height 7
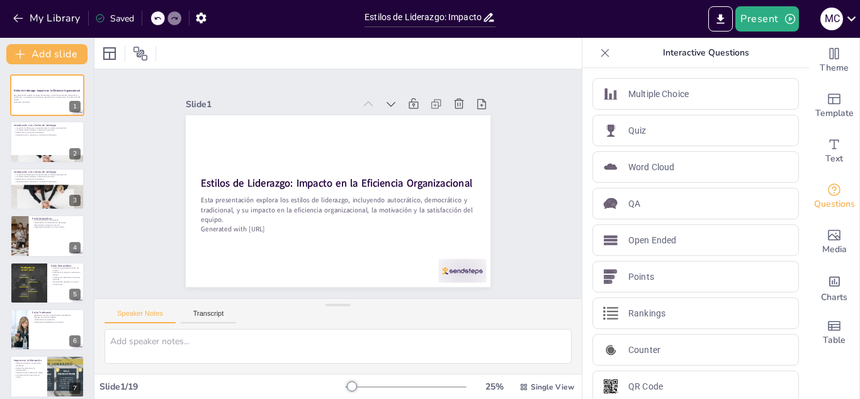
drag, startPoint x: 799, startPoint y: 111, endPoint x: 793, endPoint y: 135, distance: 25.4
